Goal: Check status: Check status

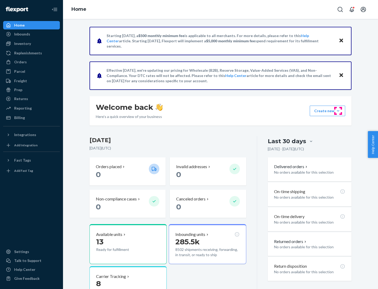
click at [338, 111] on button "Create new Create new inbound Create new order Create new product" at bounding box center [327, 111] width 35 height 11
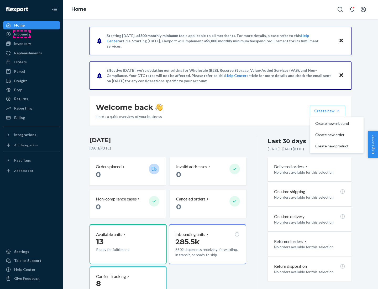
click at [22, 34] on div "Inbounds" at bounding box center [22, 34] width 16 height 5
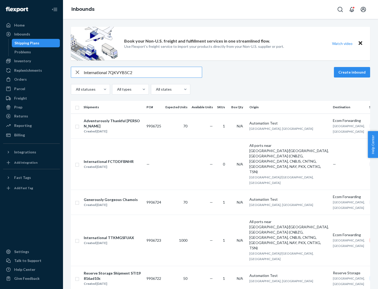
type input "International 7QKVYB5C29"
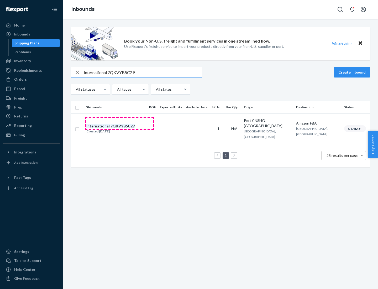
click at [120, 129] on div "Created [DATE]" at bounding box center [110, 131] width 48 height 5
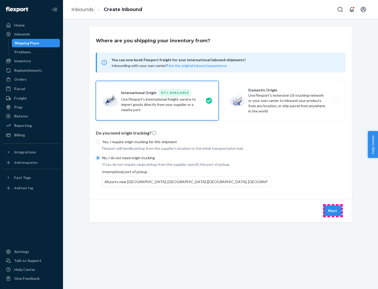
click at [333, 211] on button "Next" at bounding box center [333, 211] width 18 height 11
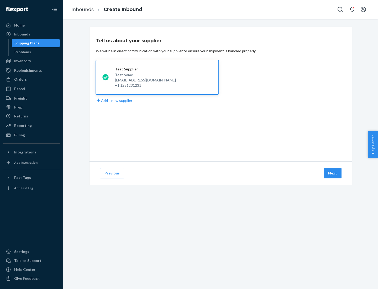
click at [333, 173] on button "Next" at bounding box center [333, 173] width 18 height 11
